Goal: Check status: Check status

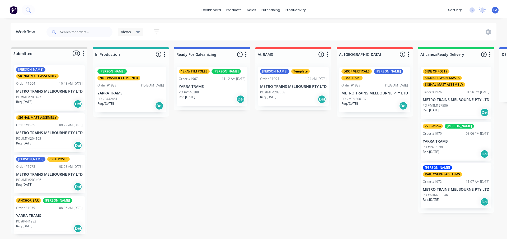
scroll to position [405, 0]
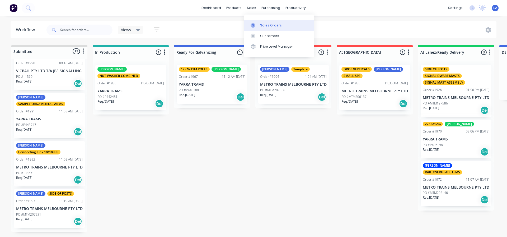
click at [254, 23] on icon at bounding box center [253, 25] width 5 height 5
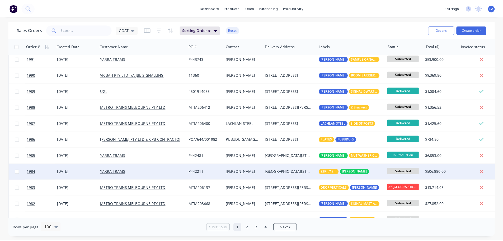
scroll to position [53, 0]
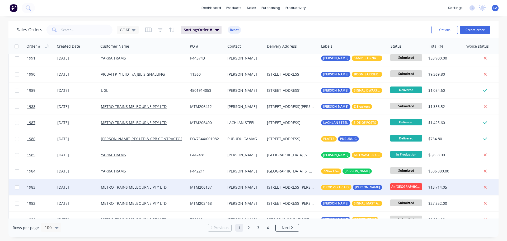
click at [95, 188] on div "[DATE]" at bounding box center [76, 186] width 39 height 5
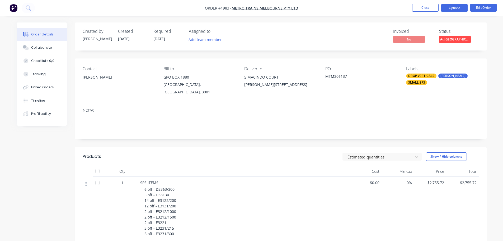
click at [450, 8] on button "Options" at bounding box center [454, 8] width 26 height 8
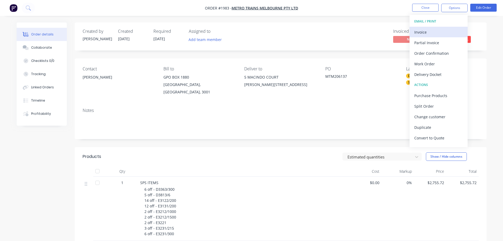
click at [440, 34] on div "Invoice" at bounding box center [438, 32] width 49 height 8
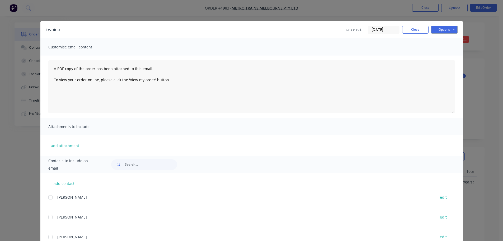
click at [382, 29] on input "[DATE]" at bounding box center [383, 30] width 31 height 8
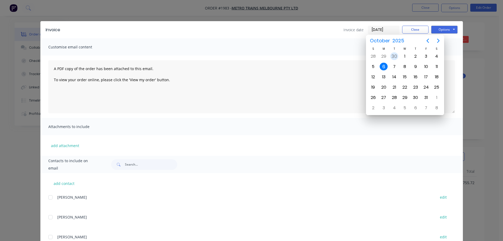
click at [394, 54] on div "30" at bounding box center [394, 56] width 8 height 8
type input "[DATE]"
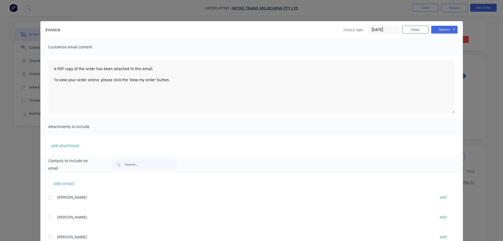
click at [439, 34] on div "Options Preview Print Email" at bounding box center [444, 30] width 26 height 8
click at [440, 33] on button "Options" at bounding box center [444, 30] width 26 height 8
click at [438, 48] on button "Print" at bounding box center [448, 47] width 34 height 9
click at [418, 27] on button "Close" at bounding box center [415, 30] width 26 height 8
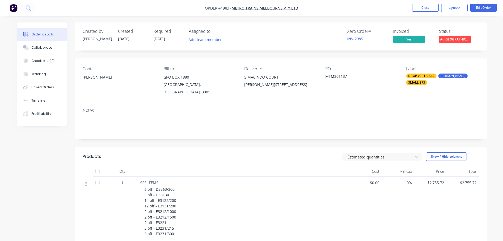
click at [445, 13] on nav "Order #1983 - METRO TRAINS MELBOURNE PTY LTD Close Options Edit Order" at bounding box center [251, 8] width 503 height 16
click at [447, 10] on button "Options" at bounding box center [454, 8] width 26 height 8
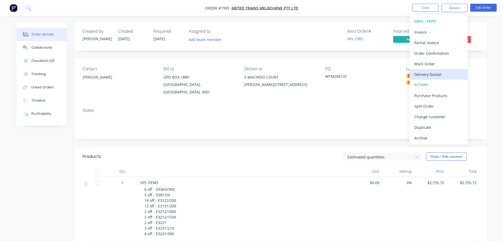
click at [440, 74] on div "Delivery Docket" at bounding box center [438, 75] width 49 height 8
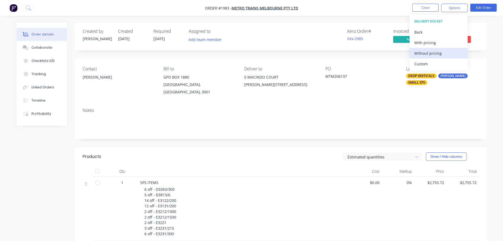
click at [441, 55] on div "Without pricing" at bounding box center [438, 53] width 49 height 8
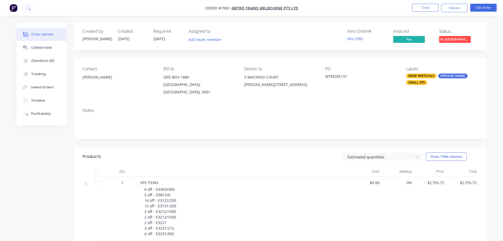
drag, startPoint x: 359, startPoint y: 84, endPoint x: 364, endPoint y: 87, distance: 6.5
click at [360, 85] on div "PO MTM206137" at bounding box center [361, 80] width 72 height 29
click at [436, 7] on button "Close" at bounding box center [425, 8] width 26 height 8
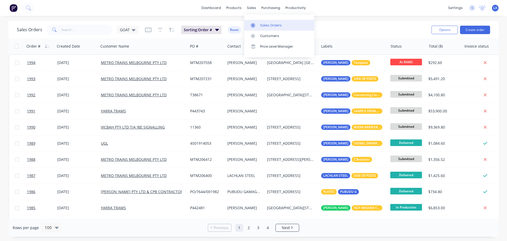
click at [272, 21] on link "Sales Orders" at bounding box center [279, 25] width 70 height 11
